Goal: Information Seeking & Learning: Find specific fact

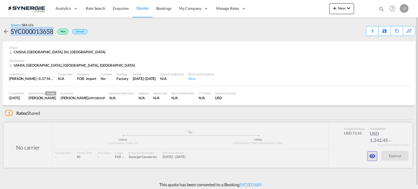
click at [371, 156] on md-icon "icon-eye" at bounding box center [372, 156] width 7 height 7
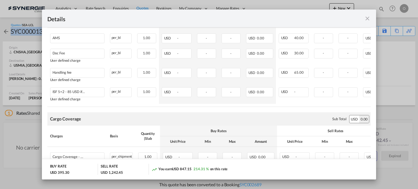
scroll to position [346, 0]
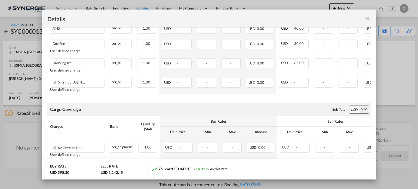
click at [368, 20] on md-icon "icon-close fg-AAA8AD m-0 cursor" at bounding box center [367, 18] width 7 height 7
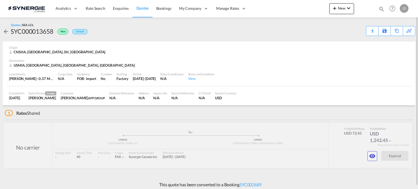
click at [380, 10] on md-icon "icon-magnify" at bounding box center [381, 9] width 6 height 6
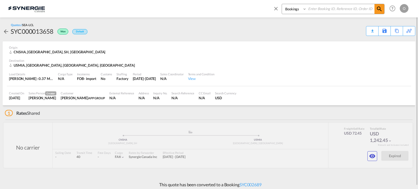
click at [296, 8] on select "Bookings Quotes Enquiries" at bounding box center [295, 9] width 26 height 10
select select "Quotes"
click at [282, 4] on select "Bookings Quotes Enquiries" at bounding box center [295, 9] width 26 height 10
click at [320, 13] on input at bounding box center [341, 9] width 68 height 10
paste input "SYC000013900"
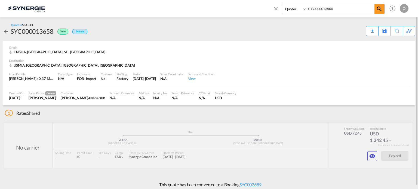
type input "SYC000013900"
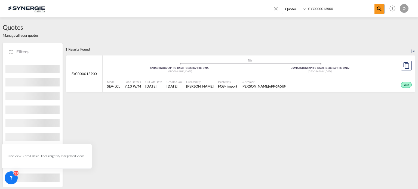
click at [269, 76] on div "Mode SEA-LCL Load Details 7.10 W/M Cut Off Date 7 Aug 2025 Created On 7 Aug 202…" at bounding box center [259, 84] width 313 height 16
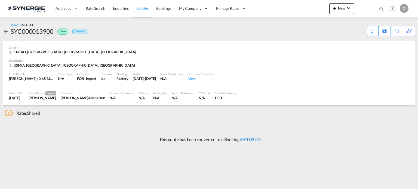
click at [252, 139] on link "SYC002775" at bounding box center [250, 139] width 22 height 5
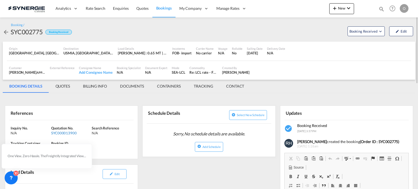
click at [72, 131] on div "SYC000013900" at bounding box center [70, 133] width 39 height 5
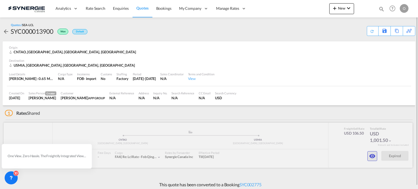
click at [369, 156] on md-icon "icon-eye" at bounding box center [372, 156] width 7 height 7
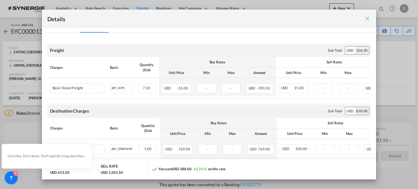
scroll to position [85, 0]
click at [367, 20] on md-icon "icon-close fg-AAA8AD m-0 cursor" at bounding box center [367, 18] width 7 height 7
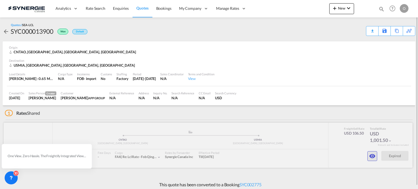
click at [370, 155] on md-icon "icon-eye" at bounding box center [372, 156] width 7 height 7
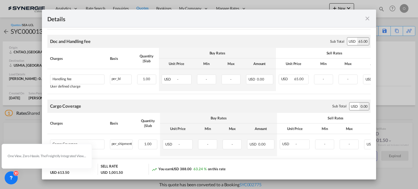
scroll to position [308, 0]
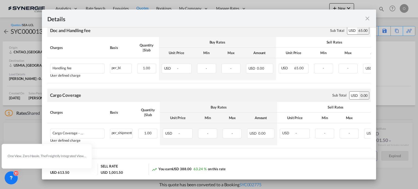
click at [367, 16] on md-icon "icon-close fg-AAA8AD m-0 cursor" at bounding box center [367, 18] width 7 height 7
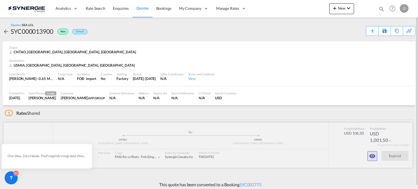
click at [368, 160] on button "button" at bounding box center [372, 156] width 10 height 10
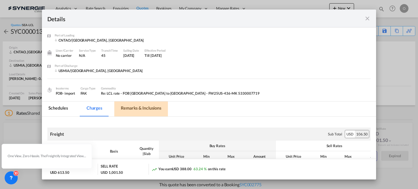
click at [151, 106] on md-tab-item "Remarks & Inclusions" at bounding box center [141, 108] width 54 height 15
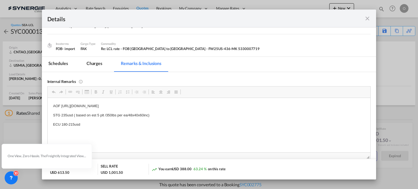
scroll to position [50, 0]
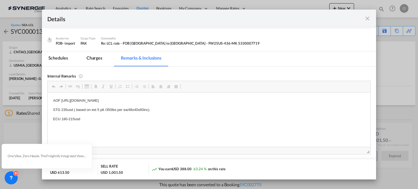
click at [369, 20] on md-icon "icon-close fg-AAA8AD m-0 cursor" at bounding box center [367, 18] width 7 height 7
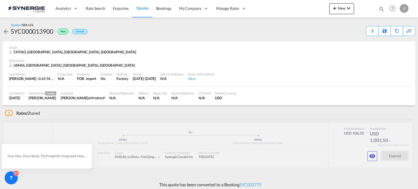
scroll to position [24, 0]
click at [370, 157] on md-icon "icon-eye" at bounding box center [372, 156] width 7 height 7
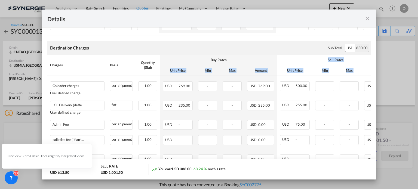
scroll to position [0, 49]
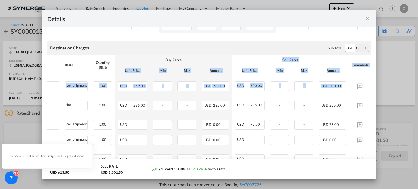
drag, startPoint x: 286, startPoint y: 62, endPoint x: 348, endPoint y: 76, distance: 63.5
click at [349, 77] on table "Charges Basis Quantity | Slab Buy Rates Sell Rates Comments Unit Price Min Max …" at bounding box center [186, 114] width 369 height 119
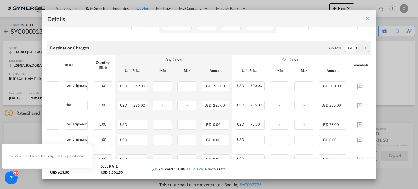
click at [316, 67] on th "Amount" at bounding box center [332, 70] width 33 height 11
click at [367, 20] on md-icon "icon-close fg-AAA8AD m-0 cursor" at bounding box center [367, 18] width 7 height 7
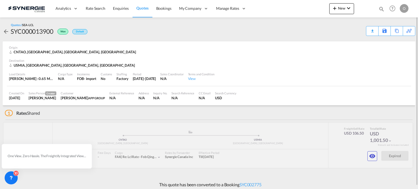
click at [381, 10] on md-icon "icon-magnify" at bounding box center [381, 9] width 6 height 6
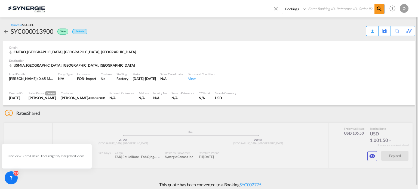
click at [291, 8] on select "Bookings Quotes Enquiries" at bounding box center [295, 9] width 26 height 10
select select "Quotes"
click at [282, 4] on select "Bookings Quotes Enquiries" at bounding box center [295, 9] width 26 height 10
click at [317, 11] on input at bounding box center [341, 9] width 68 height 10
paste input "SYC000013683"
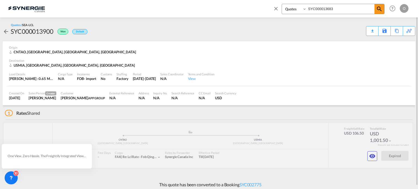
type input "SYC000013683"
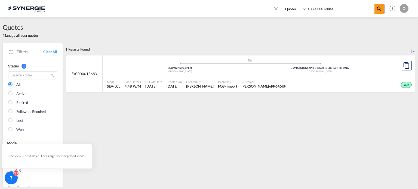
click at [239, 88] on div "Incoterms FOB - import" at bounding box center [228, 85] width 24 height 14
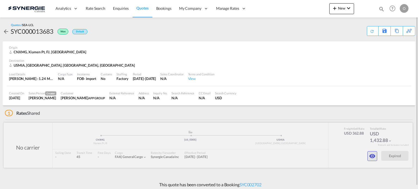
click at [374, 154] on md-icon "icon-eye" at bounding box center [372, 156] width 7 height 7
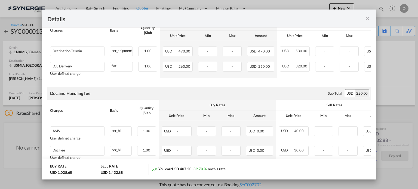
scroll to position [183, 0]
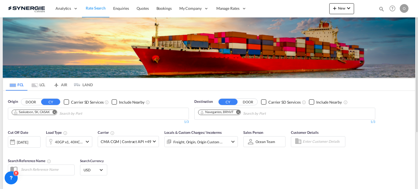
click at [381, 9] on md-icon "icon-magnify" at bounding box center [381, 9] width 6 height 6
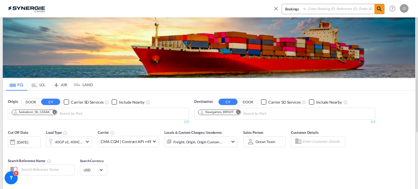
click at [288, 11] on select "Bookings Quotes Enquiries" at bounding box center [295, 9] width 26 height 10
select select "Quotes"
click at [282, 4] on select "Bookings Quotes Enquiries" at bounding box center [295, 9] width 26 height 10
click at [315, 11] on input at bounding box center [341, 9] width 68 height 10
paste input "SYC000013683"
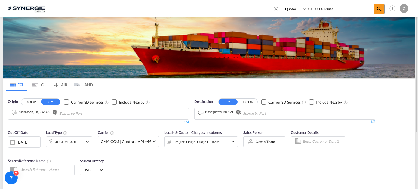
type input "SYC000013683"
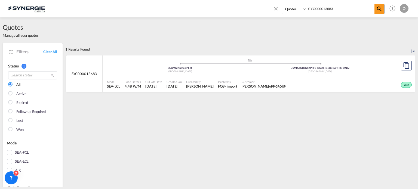
click at [275, 81] on span "Customer" at bounding box center [264, 82] width 44 height 4
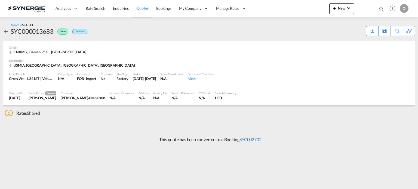
click at [257, 140] on link "SYC002702" at bounding box center [250, 139] width 22 height 5
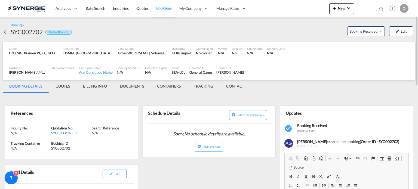
click at [73, 135] on div "SYC000013683" at bounding box center [70, 133] width 39 height 5
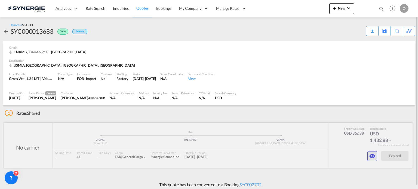
click at [373, 156] on md-icon "icon-eye" at bounding box center [372, 156] width 7 height 7
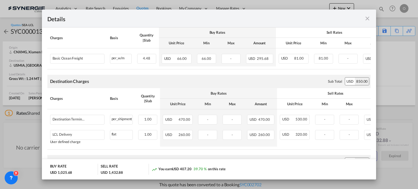
scroll to position [113, 0]
click at [369, 109] on md-content "Freight Please enter leg name Leg Name Already Exists Sub Total USD 362.88 Char…" at bounding box center [209, 182] width 334 height 357
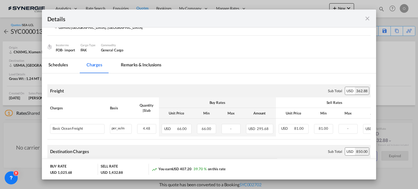
scroll to position [42, 0]
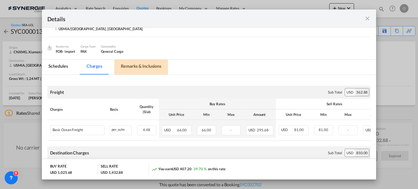
click at [146, 67] on md-tab-item "Remarks & Inclusions" at bounding box center [141, 67] width 54 height 15
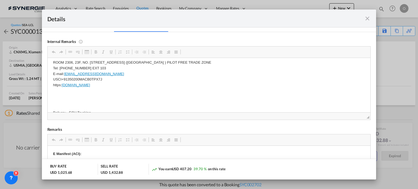
scroll to position [405, 0]
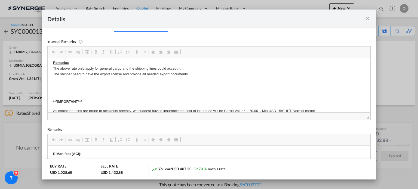
click at [367, 19] on md-icon "icon-close fg-AAA8AD m-0 cursor" at bounding box center [367, 18] width 7 height 7
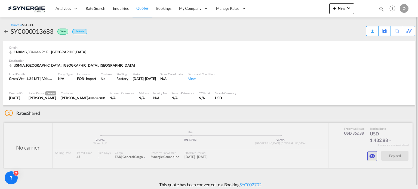
click at [371, 156] on md-icon "icon-eye" at bounding box center [372, 156] width 7 height 7
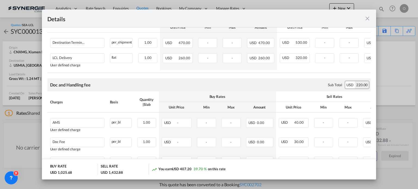
scroll to position [192, 0]
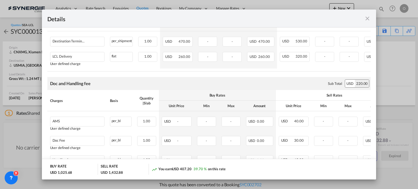
click at [366, 19] on md-icon "icon-close fg-AAA8AD m-0 cursor" at bounding box center [367, 18] width 7 height 7
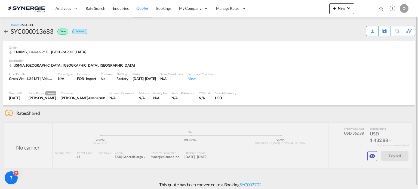
click at [382, 9] on md-icon "icon-magnify" at bounding box center [381, 9] width 6 height 6
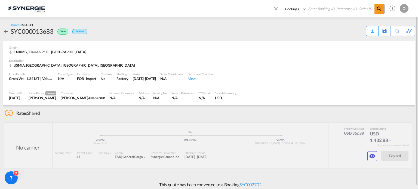
click at [295, 9] on select "Bookings Quotes Enquiries" at bounding box center [295, 9] width 26 height 10
select select "Quotes"
click at [282, 4] on select "Bookings Quotes Enquiries" at bounding box center [295, 9] width 26 height 10
click at [319, 9] on input at bounding box center [341, 9] width 68 height 10
paste input "SYC000013659"
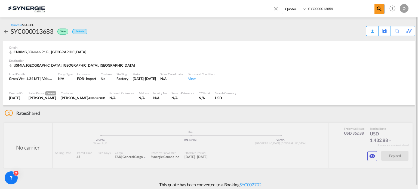
type input "SYC000013659"
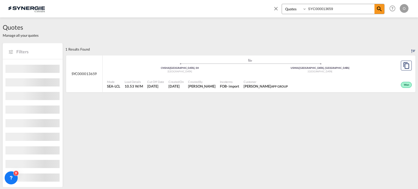
click at [257, 78] on div "Customer Ivy Jiang APP GROUP" at bounding box center [265, 85] width 49 height 14
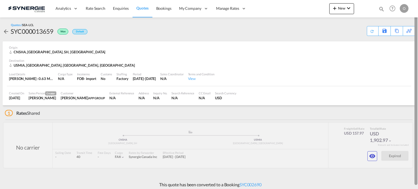
scroll to position [3, 0]
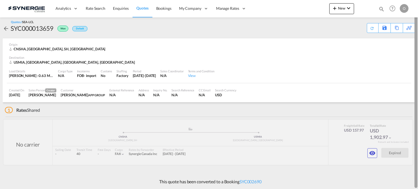
drag, startPoint x: 417, startPoint y: 61, endPoint x: 417, endPoint y: 75, distance: 14.1
click at [417, 75] on div at bounding box center [415, 96] width 3 height 184
click at [370, 151] on md-icon "icon-eye" at bounding box center [372, 153] width 7 height 7
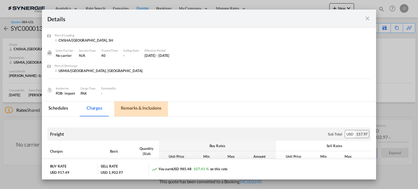
click at [157, 109] on md-tab-item "Remarks & Inclusions" at bounding box center [141, 108] width 54 height 15
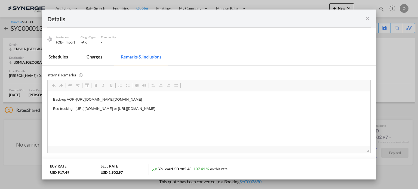
scroll to position [62, 0]
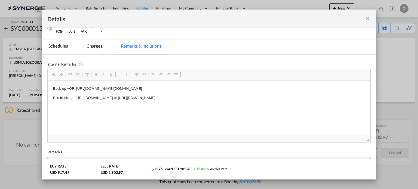
click at [96, 46] on md-tab-item "Charges" at bounding box center [94, 46] width 29 height 15
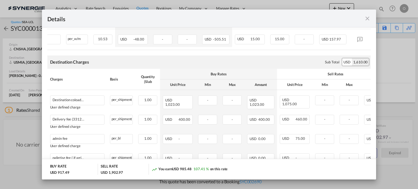
scroll to position [143, 0]
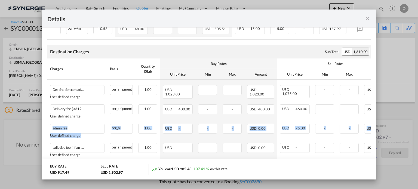
drag, startPoint x: 371, startPoint y: 120, endPoint x: 372, endPoint y: 134, distance: 13.6
click at [372, 134] on md-content "Freight Please enter leg name Leg Name Already Exists Sub Total USD 157.97 Char…" at bounding box center [209, 181] width 334 height 415
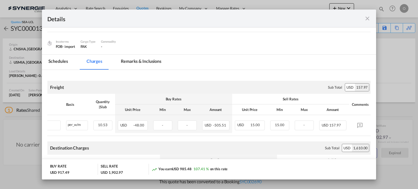
scroll to position [43, 0]
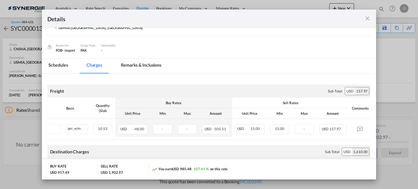
click at [152, 68] on md-tab-item "Remarks & Inclusions" at bounding box center [141, 65] width 54 height 15
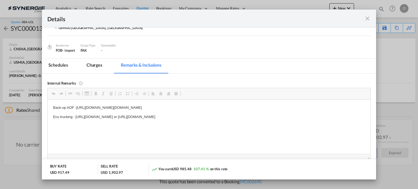
drag, startPoint x: 76, startPoint y: 121, endPoint x: 174, endPoint y: 125, distance: 98.8
click at [101, 66] on md-tab-item "Charges" at bounding box center [94, 65] width 29 height 15
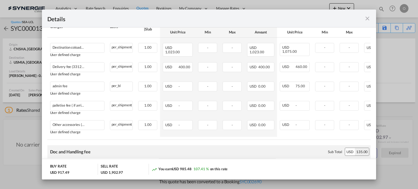
scroll to position [172, 0]
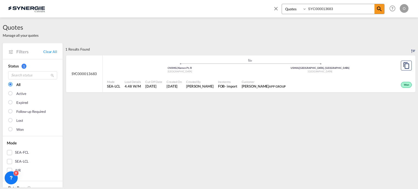
select select "Quotes"
drag, startPoint x: 349, startPoint y: 11, endPoint x: 201, endPoint y: 1, distance: 148.4
click at [201, 1] on div "Bookings Quotes Enquiries SYC000013683 Help Resources Product Release O My Prof…" at bounding box center [209, 8] width 402 height 17
paste input "510"
type input "SYC000013510"
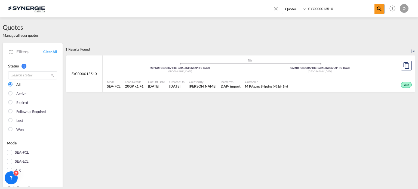
click at [171, 81] on span "Created On" at bounding box center [176, 82] width 15 height 4
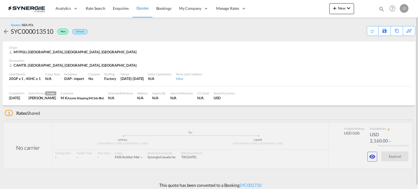
click at [365, 80] on div "Load Details 20GP x 1 , 40HC x 1 Cargo Type N/A Incoterms DAP - import Customs …" at bounding box center [209, 77] width 404 height 19
click at [371, 160] on button "button" at bounding box center [372, 157] width 10 height 10
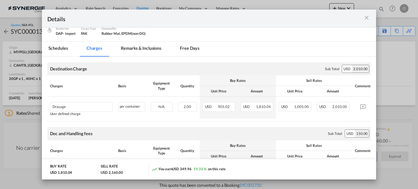
scroll to position [59, 0]
